Goal: Task Accomplishment & Management: Manage account settings

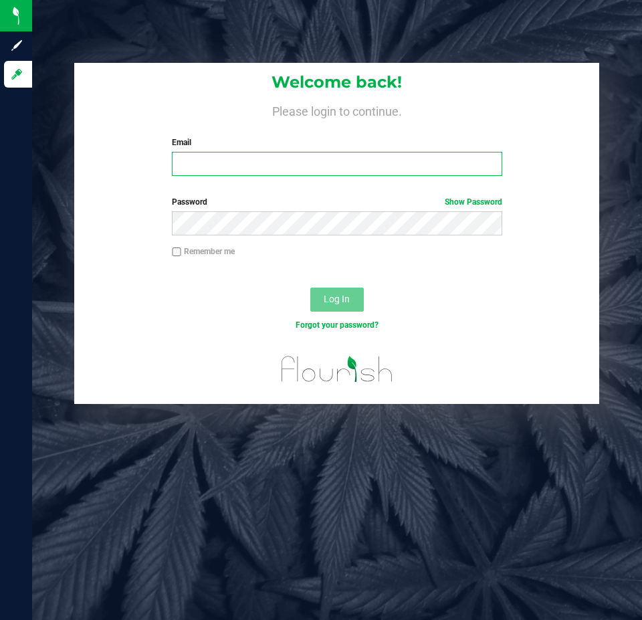
click at [293, 161] on input "Email" at bounding box center [337, 164] width 330 height 24
type input "[EMAIL_ADDRESS][DOMAIN_NAME]"
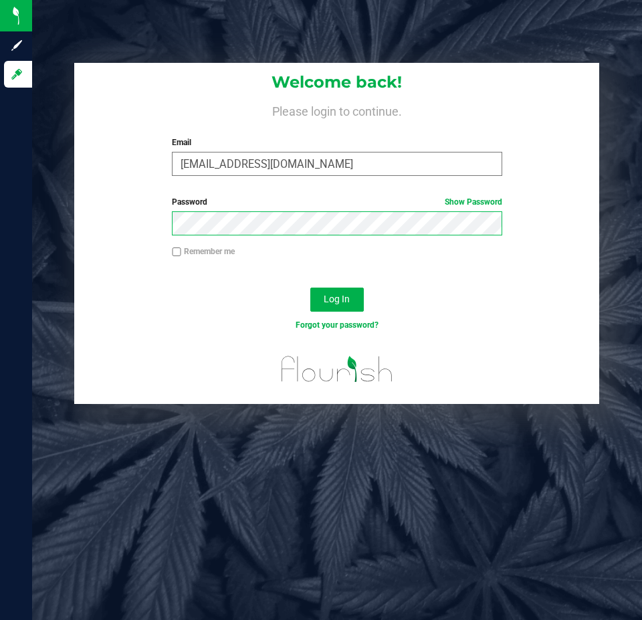
click at [310, 287] on button "Log In" at bounding box center [336, 299] width 53 height 24
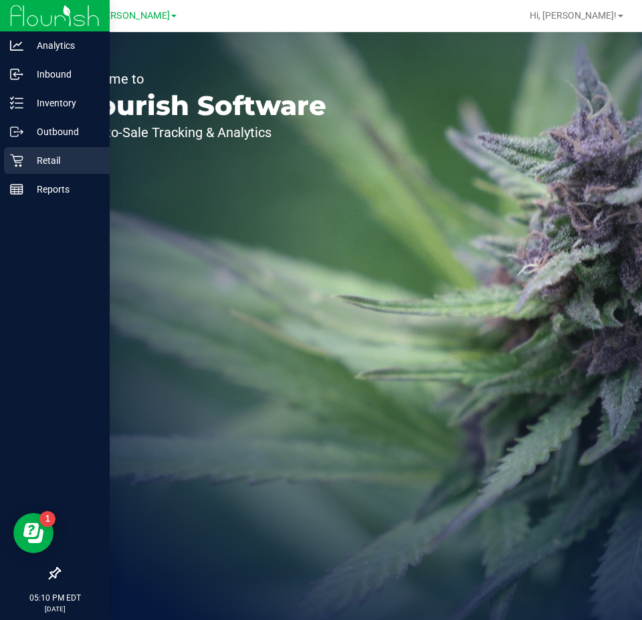
click at [22, 164] on icon at bounding box center [16, 160] width 13 height 13
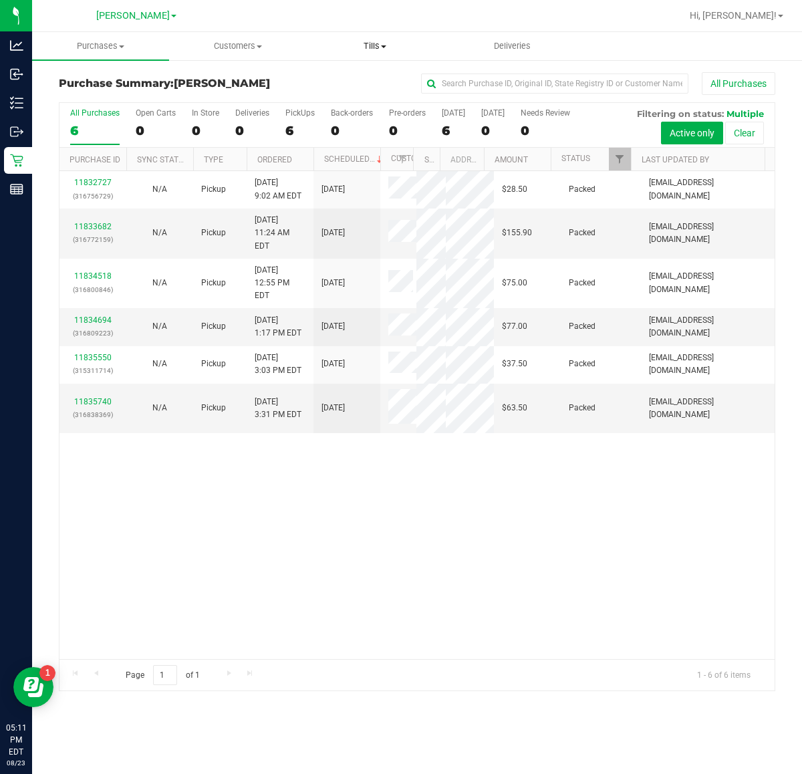
click at [383, 51] on span "Tills" at bounding box center [375, 46] width 136 height 12
click at [376, 84] on span "Manage tills" at bounding box center [351, 80] width 90 height 11
